Goal: Use online tool/utility

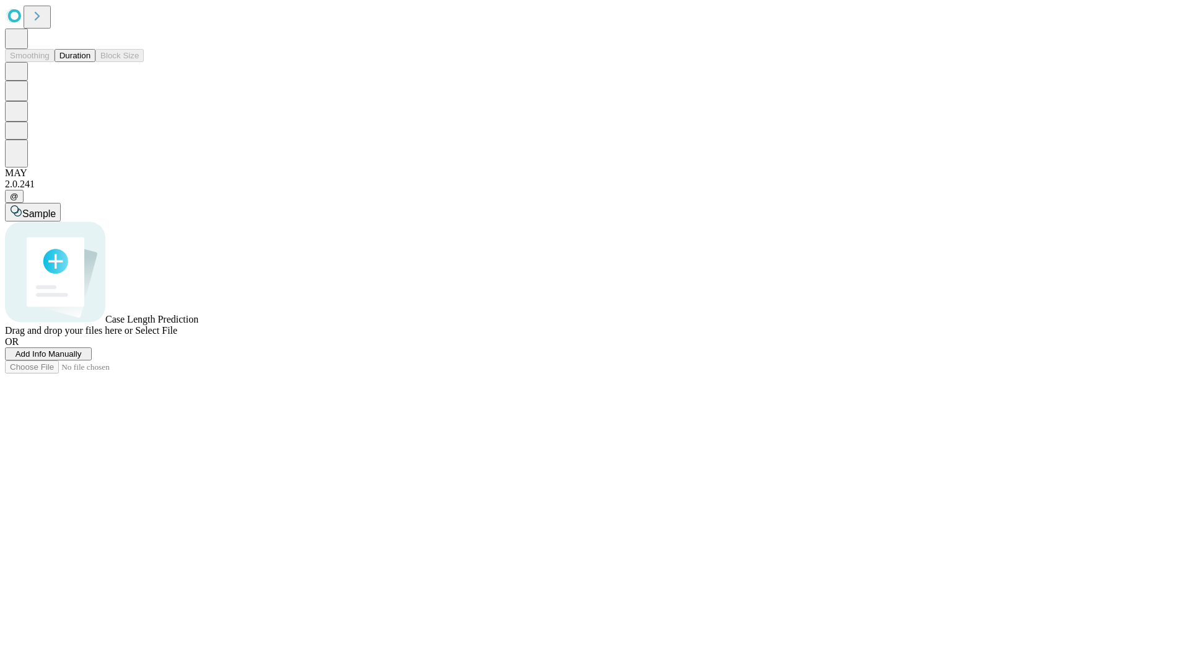
click at [91, 62] on button "Duration" at bounding box center [75, 55] width 41 height 13
click at [56, 208] on span "Sample" at bounding box center [38, 213] width 33 height 11
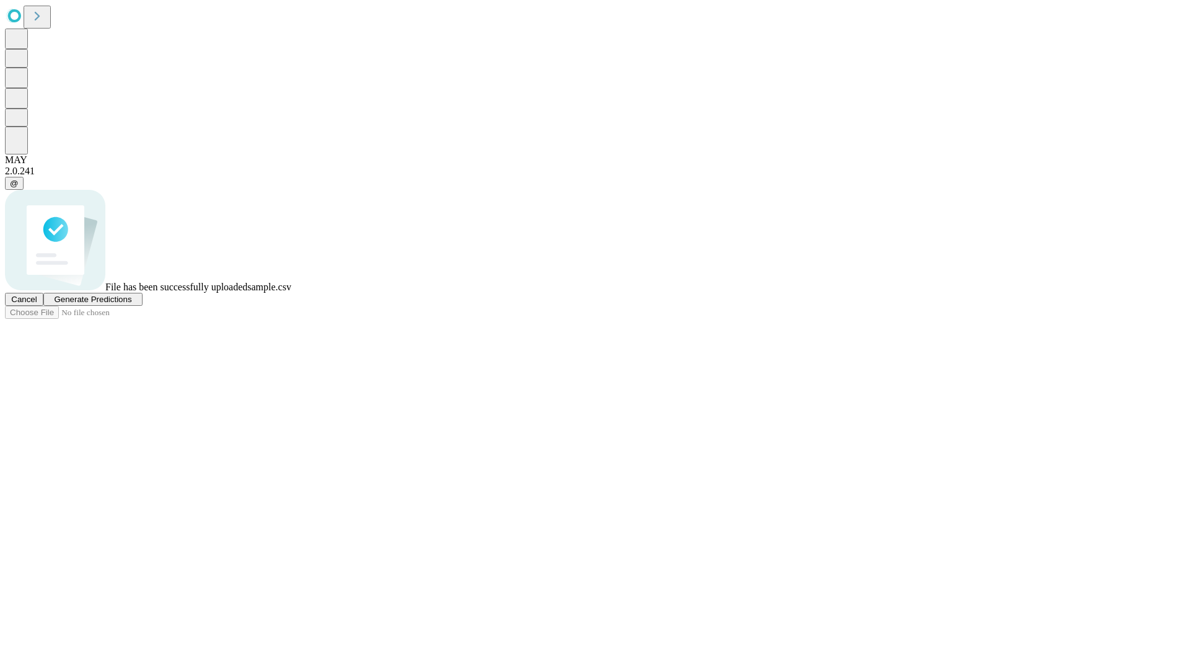
click at [131, 304] on span "Generate Predictions" at bounding box center [93, 299] width 78 height 9
